Goal: Task Accomplishment & Management: Complete application form

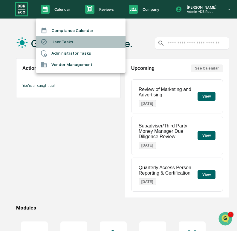
click at [82, 42] on li "User Tasks" at bounding box center [81, 41] width 90 height 11
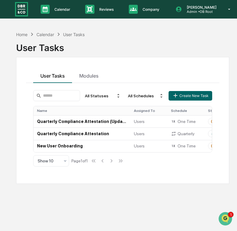
scroll to position [6, 0]
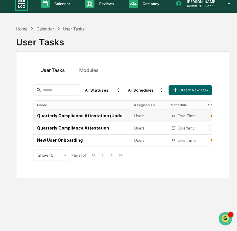
click at [94, 118] on td "Quarterly Compliance Attestation (Updated)" at bounding box center [81, 116] width 97 height 12
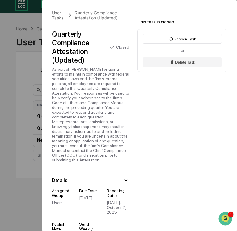
click at [69, 47] on div "Quarterly Compliance Attestation (Updated)" at bounding box center [78, 47] width 53 height 35
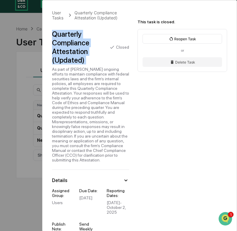
click at [69, 47] on div "Quarterly Compliance Attestation (Updated)" at bounding box center [78, 47] width 53 height 35
copy div "Quarterly Compliance Attestation (Updated)"
click at [104, 98] on div "As part of [PERSON_NAME] ongoing efforts to maintain compliance with federal se…" at bounding box center [90, 115] width 77 height 96
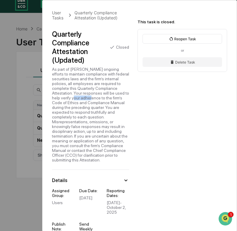
click at [104, 98] on div "As part of [PERSON_NAME] ongoing efforts to maintain compliance with federal se…" at bounding box center [90, 115] width 77 height 96
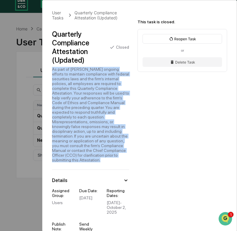
click at [104, 98] on div "As part of [PERSON_NAME] ongoing efforts to maintain compliance with federal se…" at bounding box center [90, 115] width 77 height 96
copy div "As part of [PERSON_NAME] ongoing efforts to maintain compliance with federal se…"
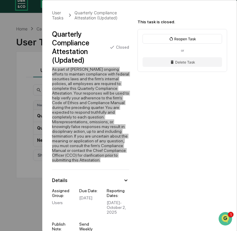
scroll to position [63, 0]
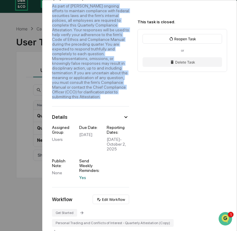
click at [125, 118] on icon at bounding box center [125, 117] width 3 height 2
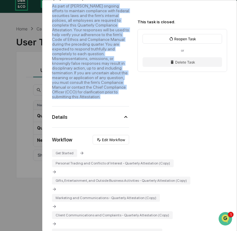
click at [125, 118] on icon at bounding box center [125, 117] width 3 height 2
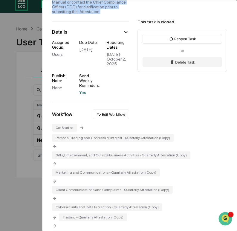
scroll to position [148, 0]
